Goal: Navigation & Orientation: Go to known website

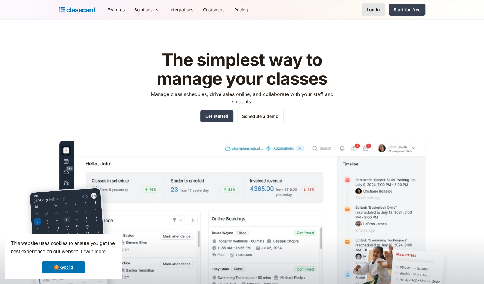
click at [373, 11] on div "Log in" at bounding box center [372, 9] width 13 height 6
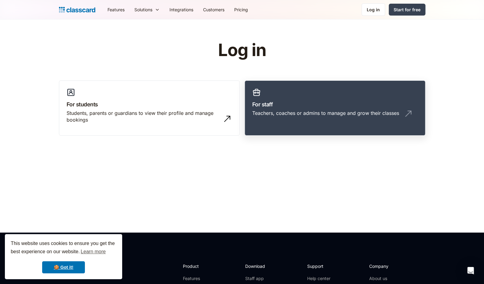
click at [291, 106] on h3 "For staff" at bounding box center [334, 104] width 165 height 8
